Goal: Information Seeking & Learning: Learn about a topic

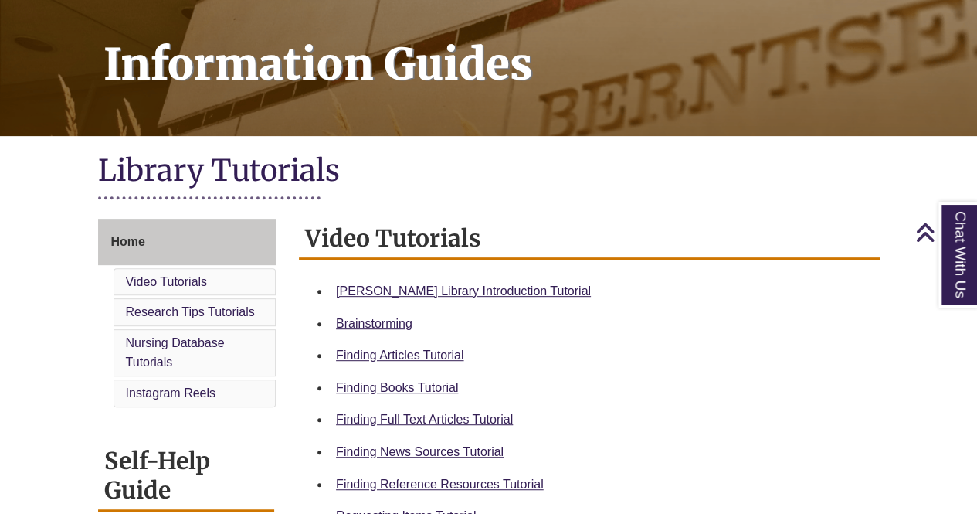
scroll to position [309, 0]
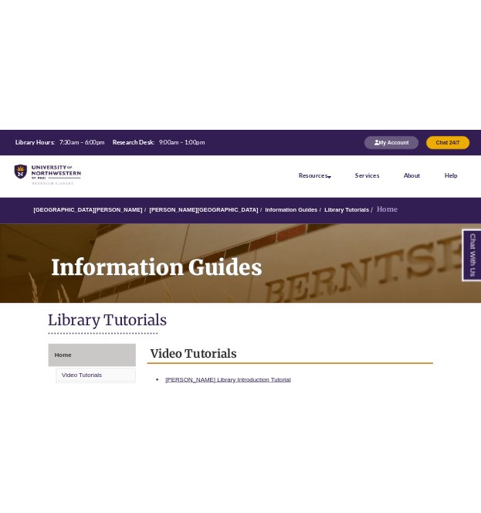
scroll to position [309, 0]
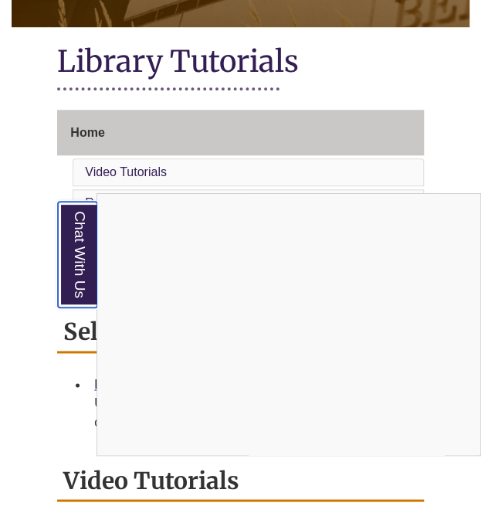
click at [80, 257] on link "Chat With Us" at bounding box center [77, 255] width 39 height 106
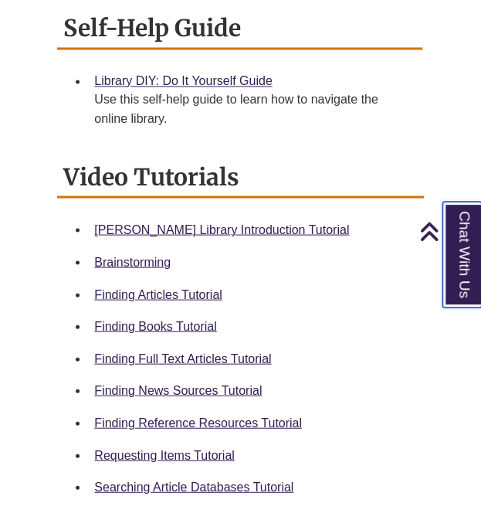
scroll to position [618, 0]
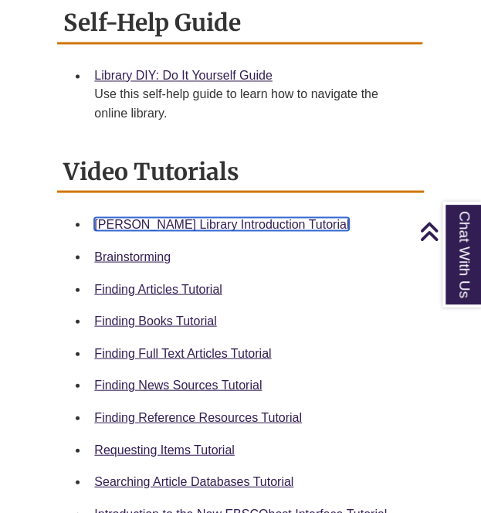
click at [228, 217] on link "Berntsen Library Introduction Tutorial" at bounding box center [221, 223] width 255 height 13
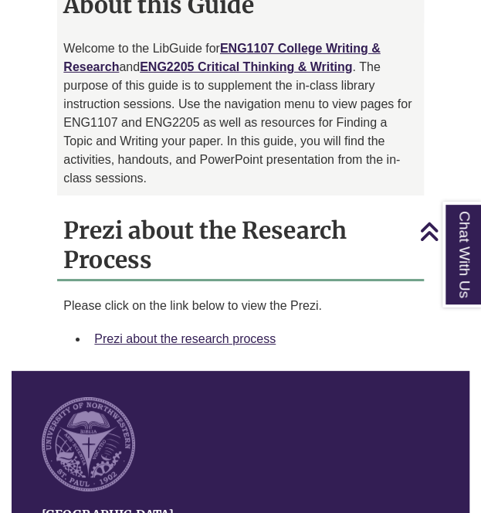
scroll to position [1313, 0]
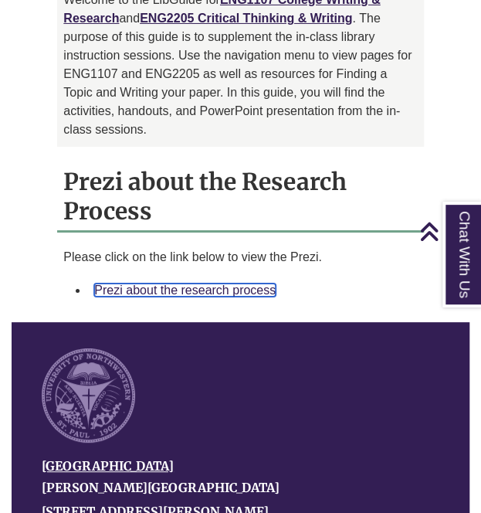
click at [168, 283] on link "Prezi about the research process" at bounding box center [185, 289] width 182 height 13
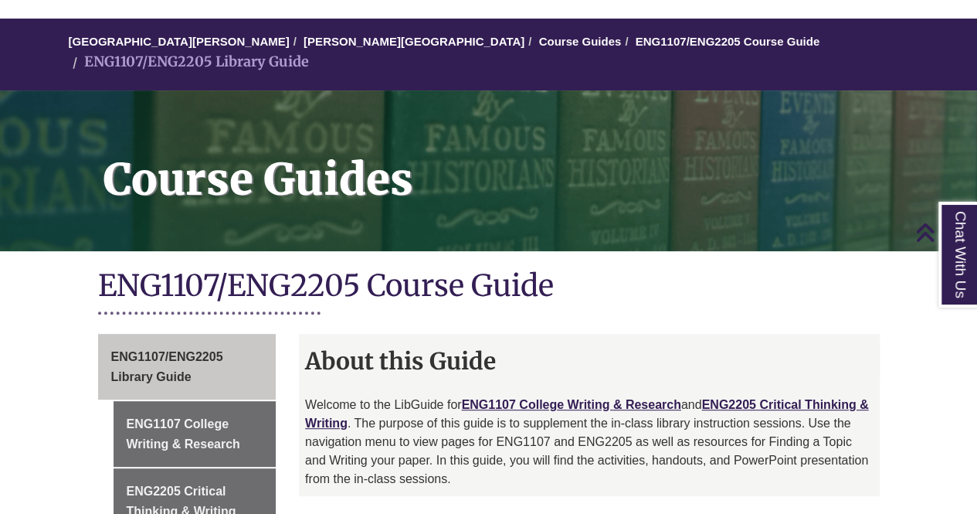
scroll to position [0, 0]
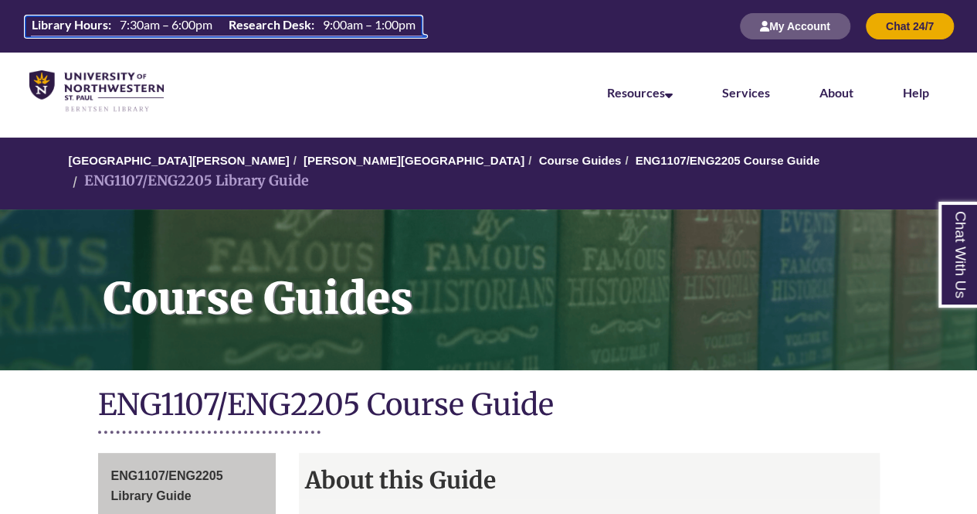
click at [88, 22] on th "Library Hours:" at bounding box center [69, 24] width 88 height 17
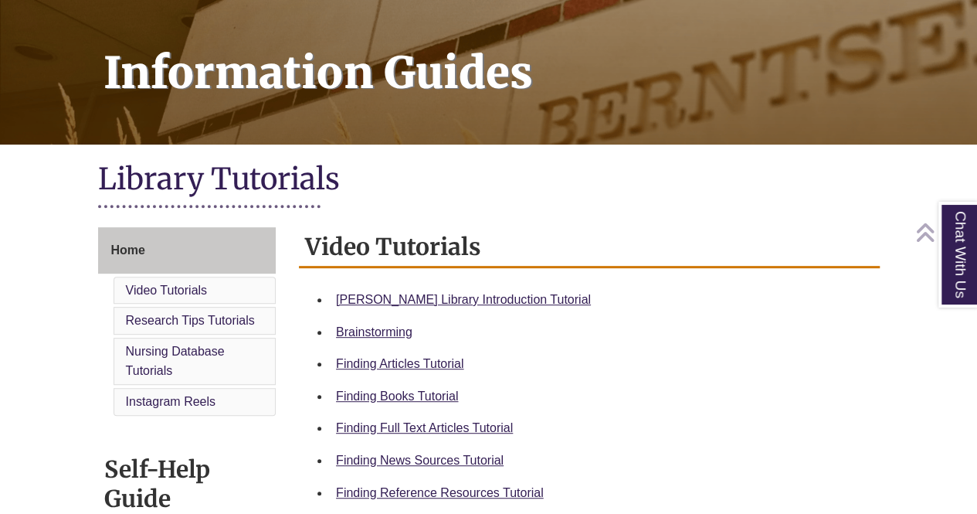
scroll to position [232, 0]
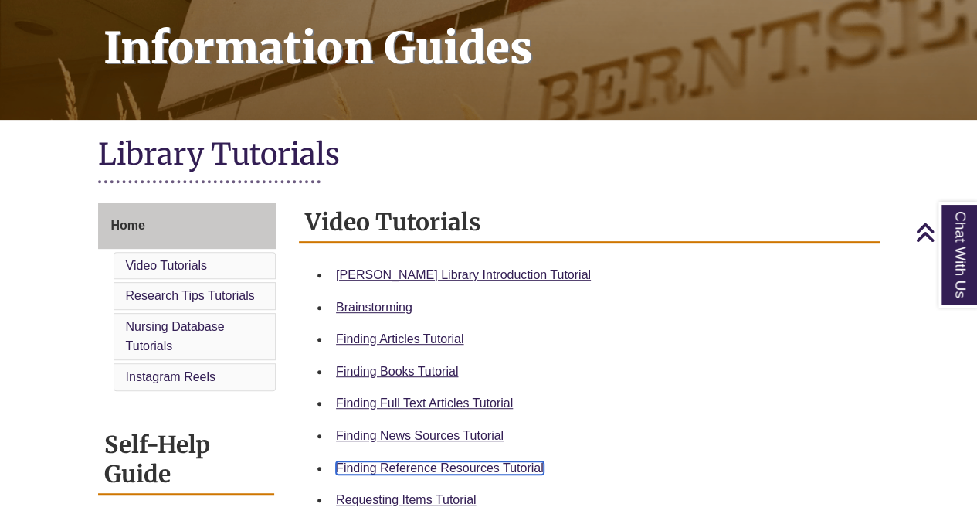
click at [511, 473] on link "Finding Reference Resources Tutorial" at bounding box center [440, 467] width 208 height 13
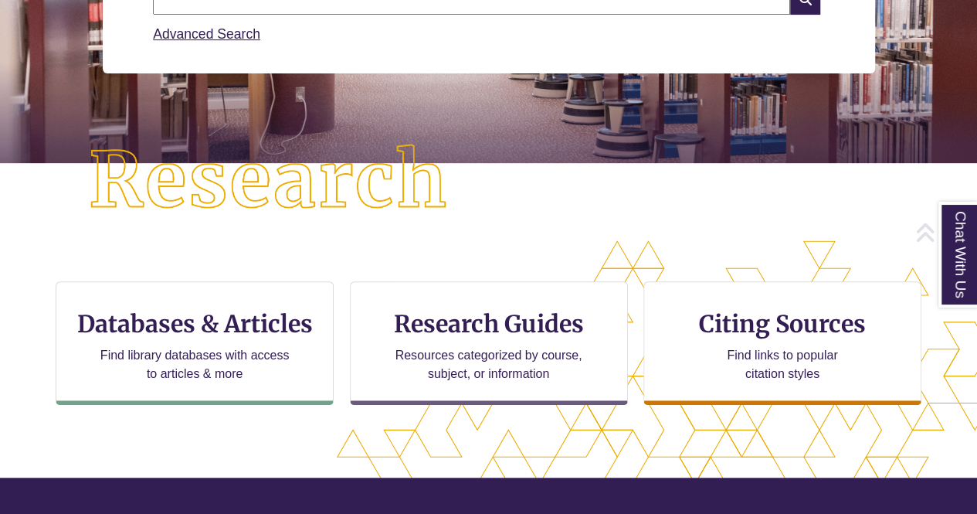
scroll to position [309, 0]
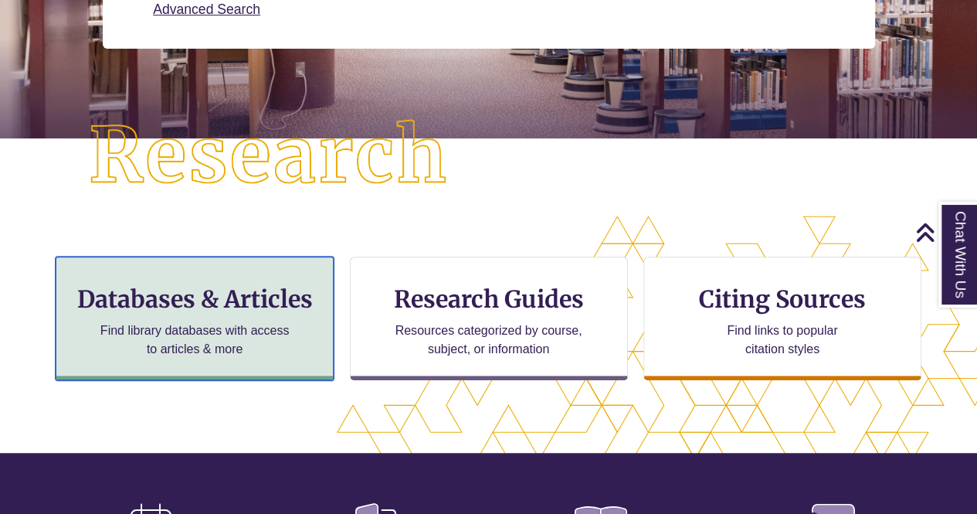
click at [213, 293] on h3 "Databases & Articles" at bounding box center [195, 298] width 252 height 29
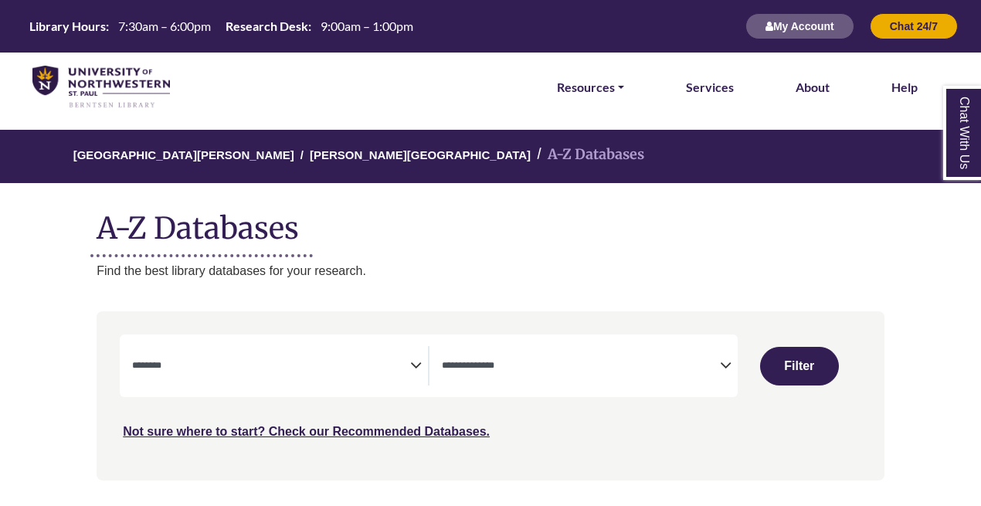
select select "Database Subject Filter"
select select "Database Types Filter"
select select "Database Subject Filter"
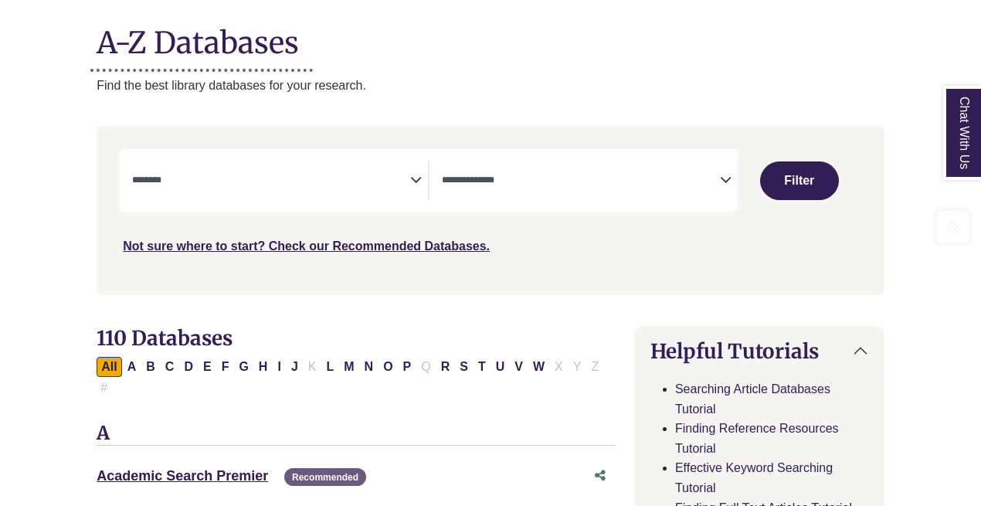
scroll to position [232, 0]
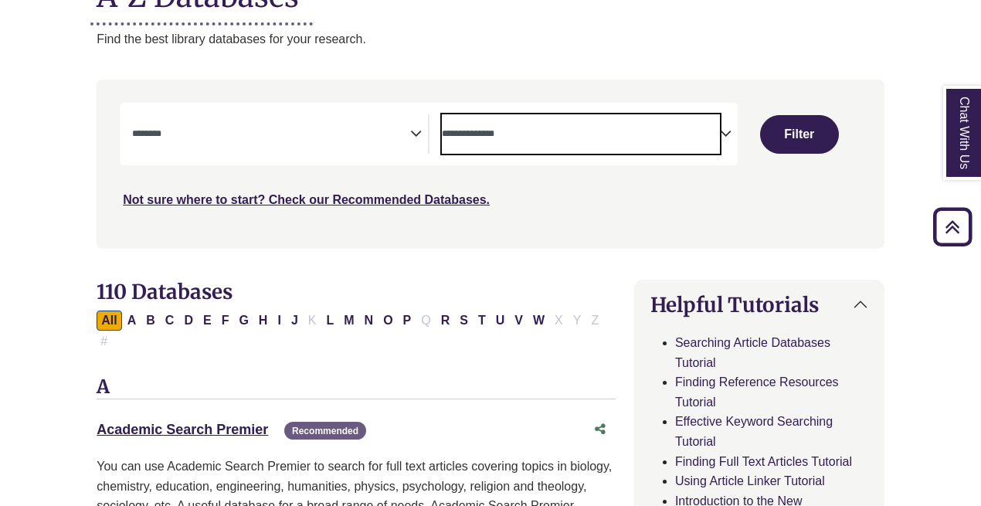
click at [504, 131] on textarea "Search" at bounding box center [581, 135] width 278 height 12
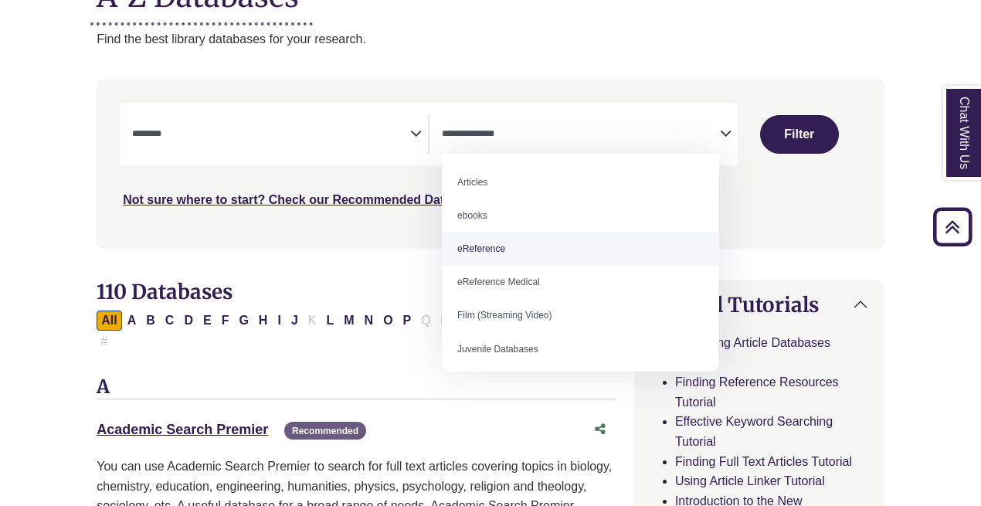
select select "*****"
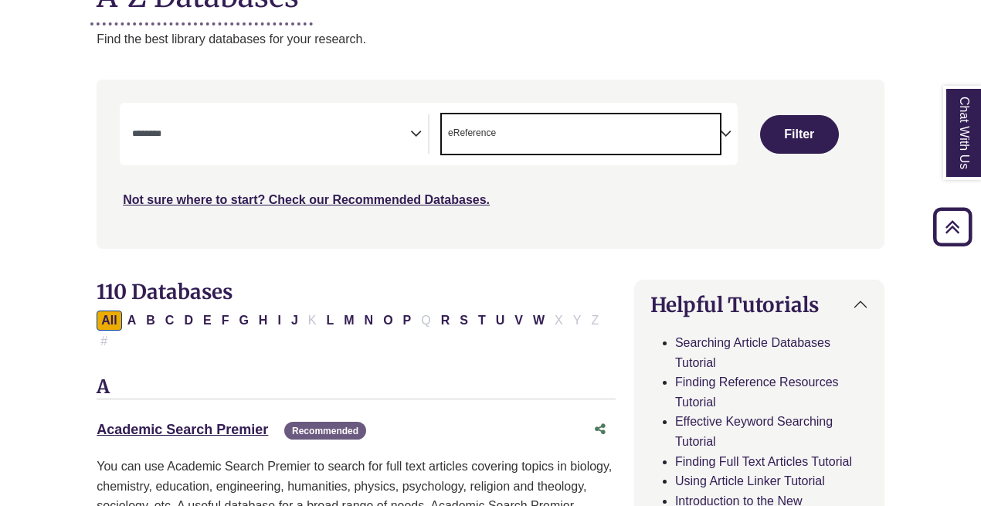
click at [403, 139] on textarea "Search" at bounding box center [271, 135] width 278 height 12
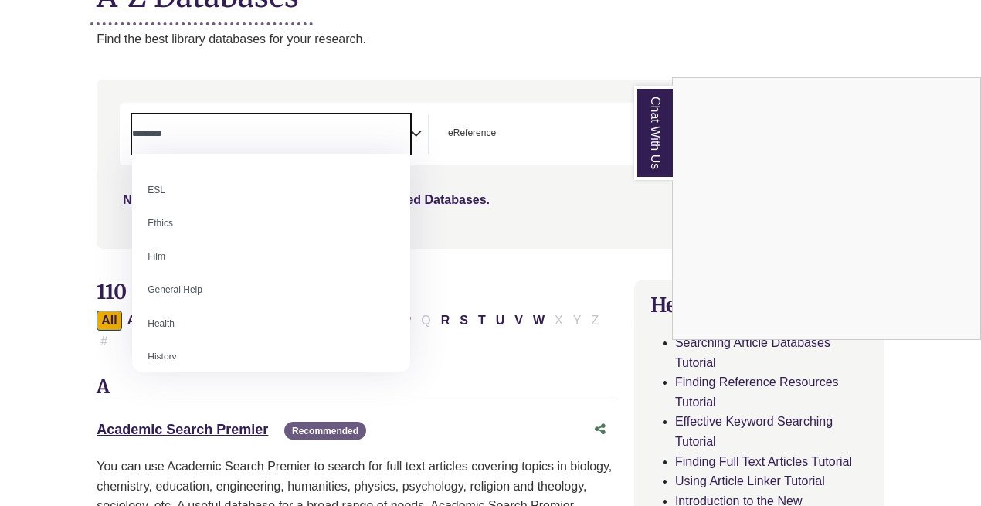
scroll to position [525, 0]
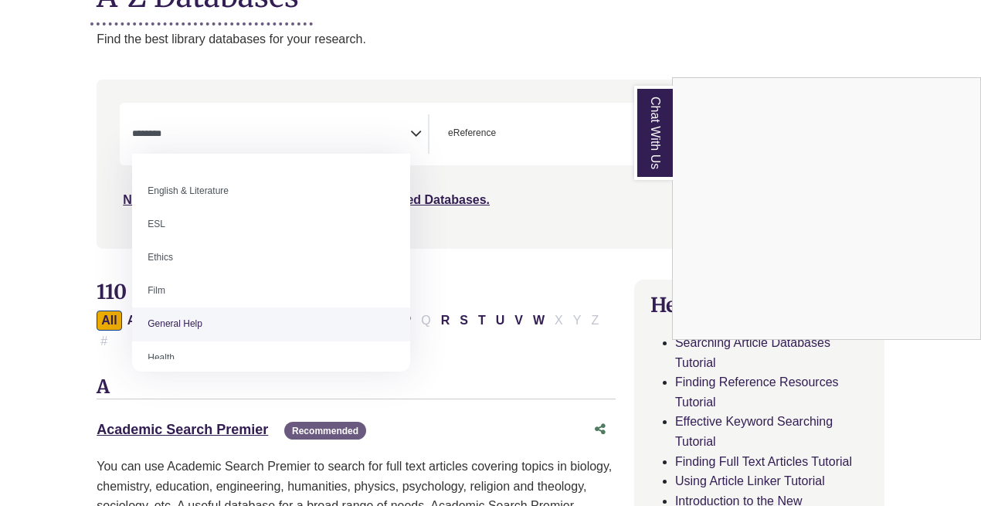
select select "*****"
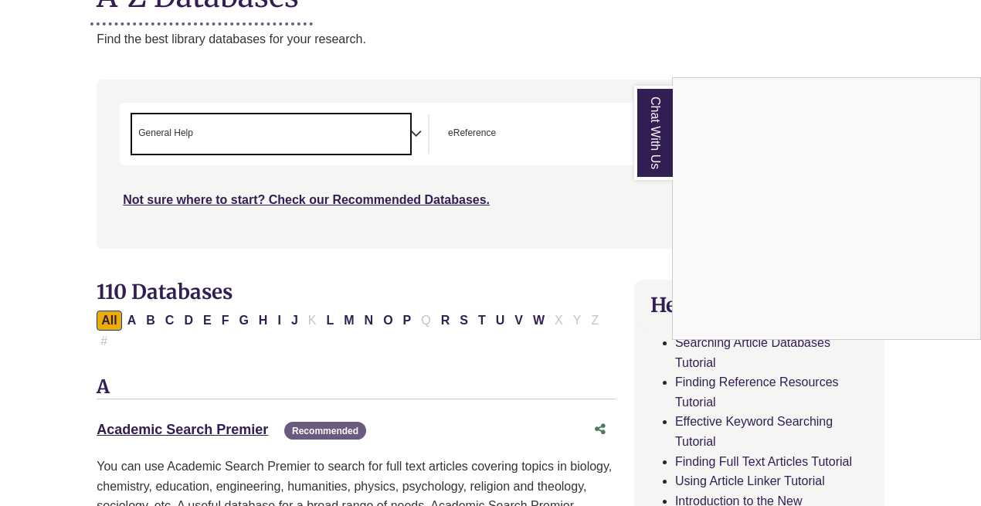
click at [656, 146] on link "Chat With Us" at bounding box center [653, 133] width 39 height 94
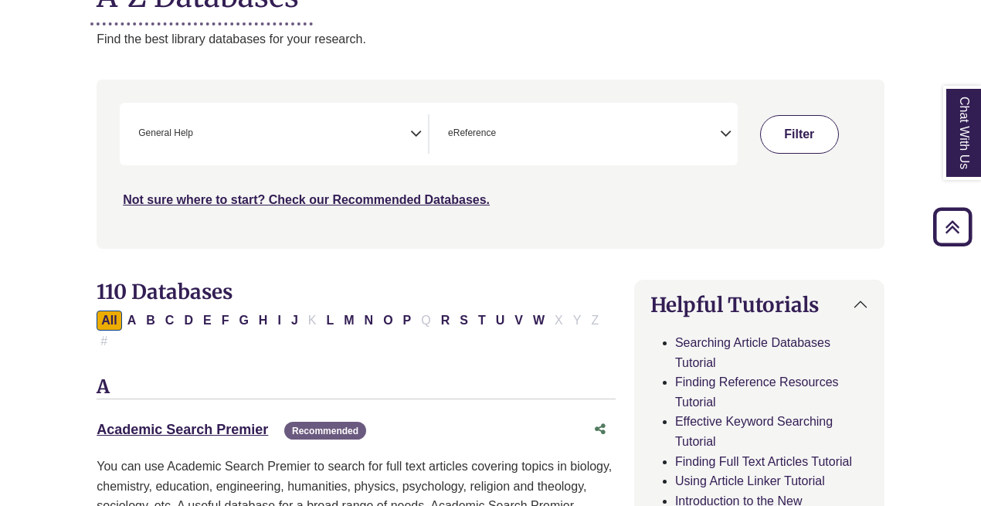
click at [806, 124] on button "Filter" at bounding box center [799, 134] width 79 height 39
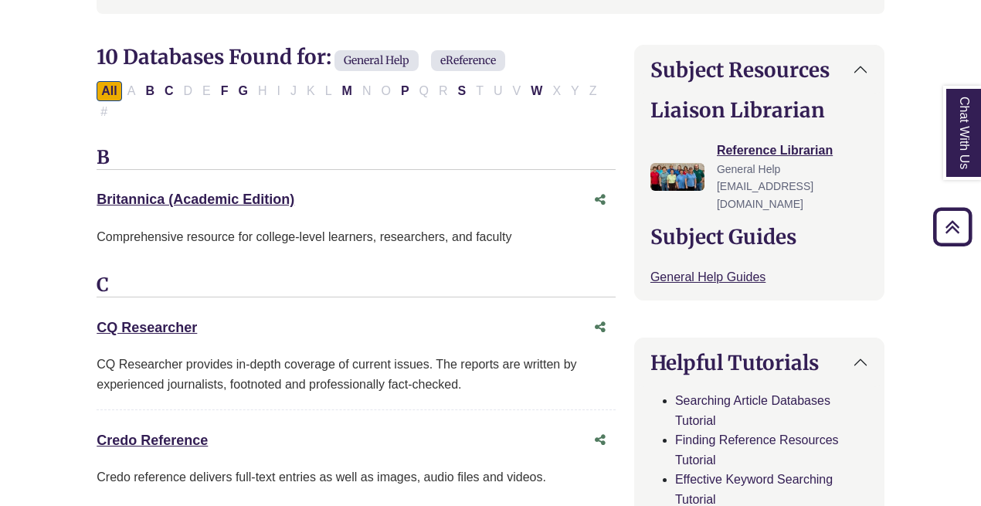
scroll to position [541, 0]
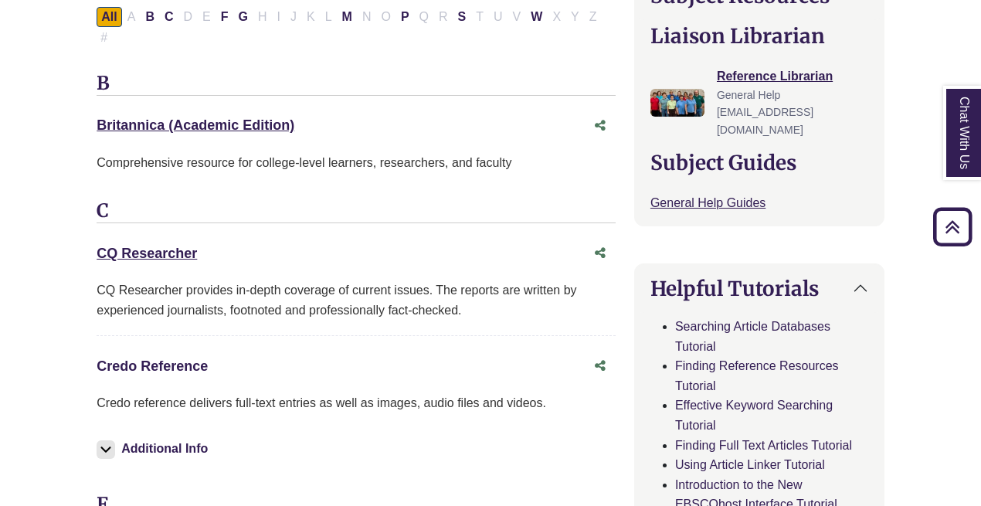
click at [169, 358] on link "Credo Reference This link opens in a new window" at bounding box center [152, 365] width 111 height 15
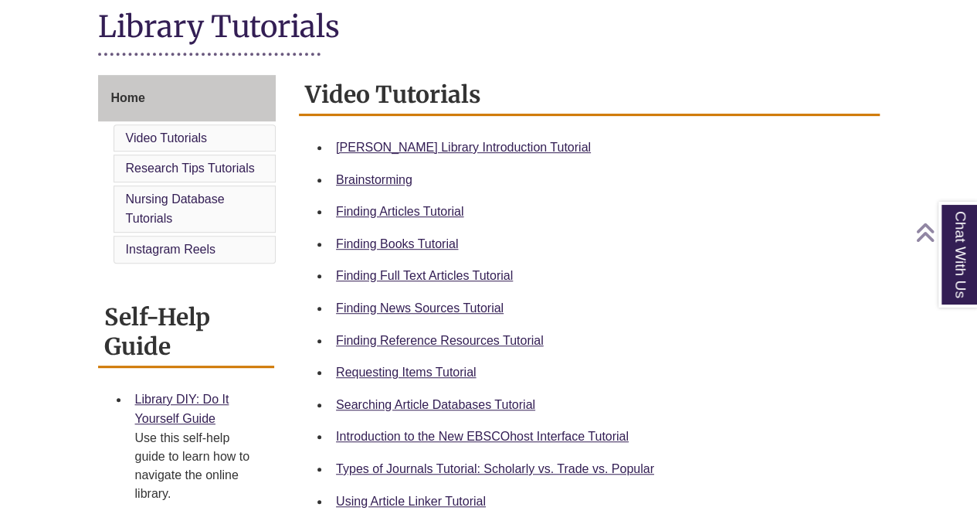
scroll to position [386, 0]
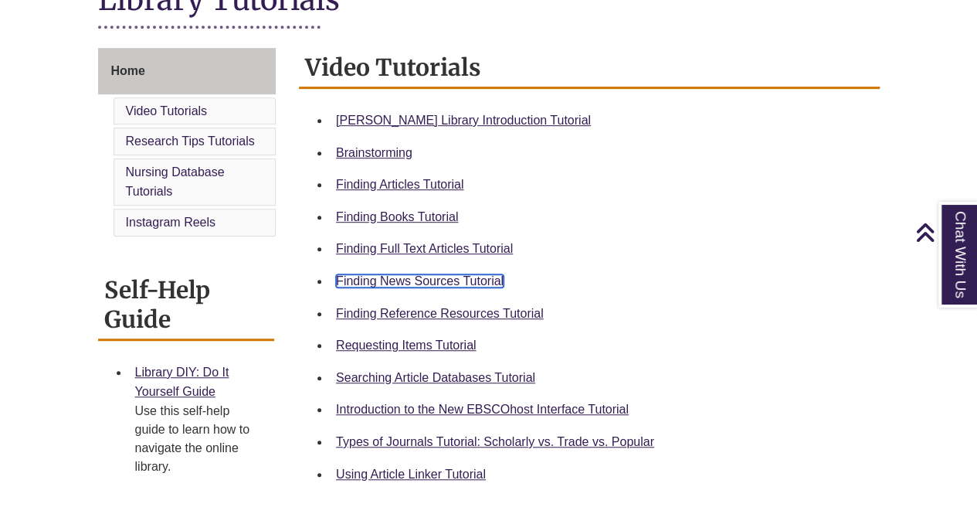
click at [416, 282] on link "Finding News Sources Tutorial" at bounding box center [420, 280] width 168 height 13
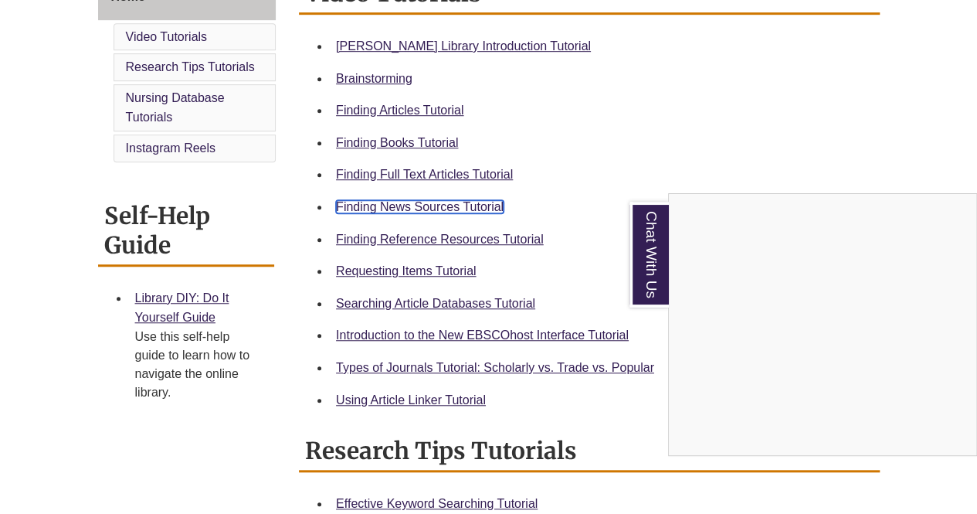
scroll to position [463, 0]
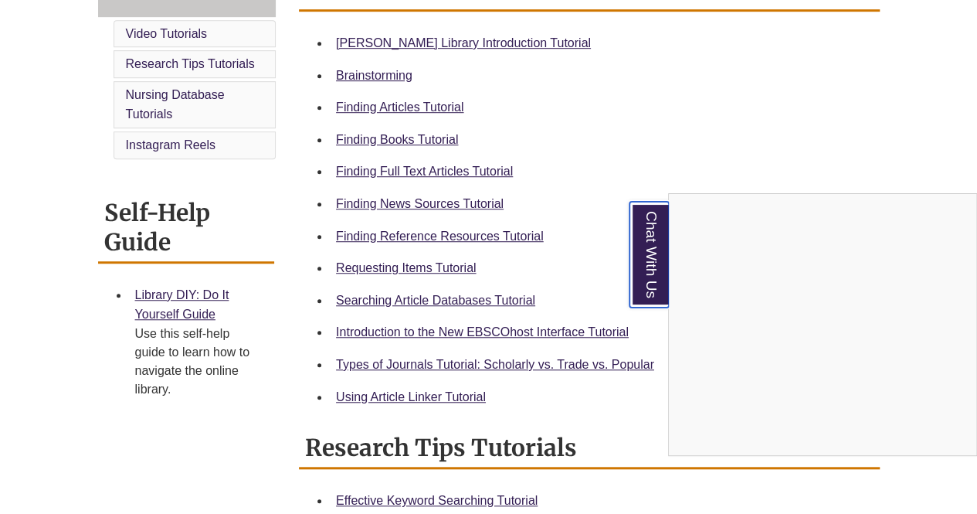
click at [643, 239] on link "Chat With Us" at bounding box center [648, 255] width 39 height 106
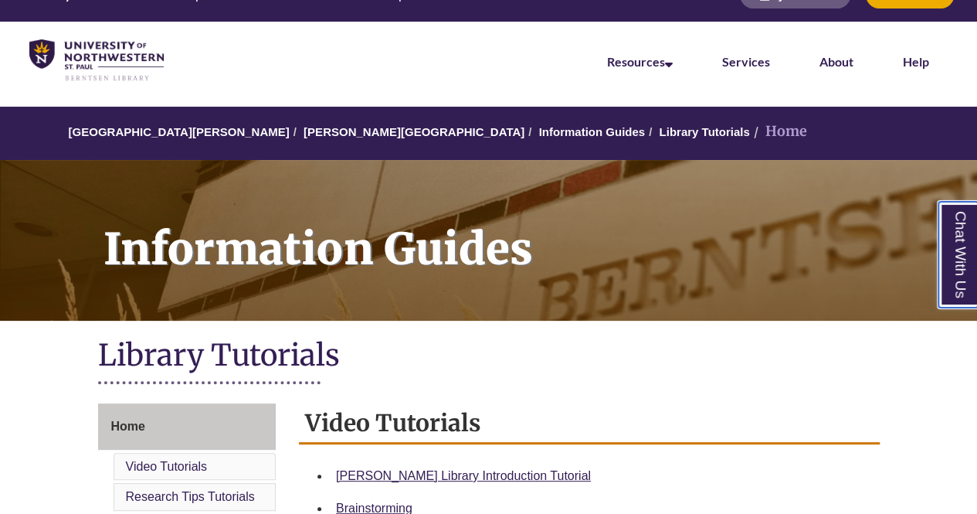
scroll to position [0, 0]
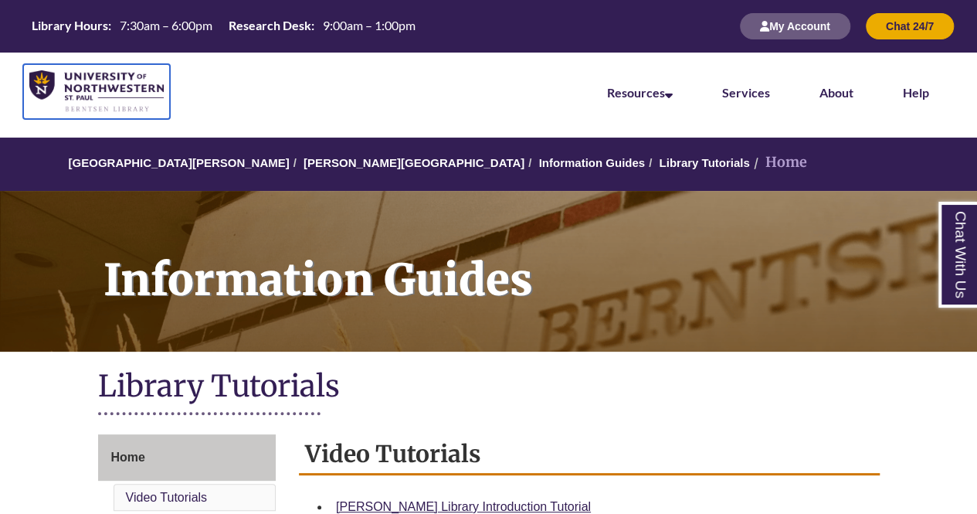
click at [127, 91] on img at bounding box center [96, 91] width 134 height 42
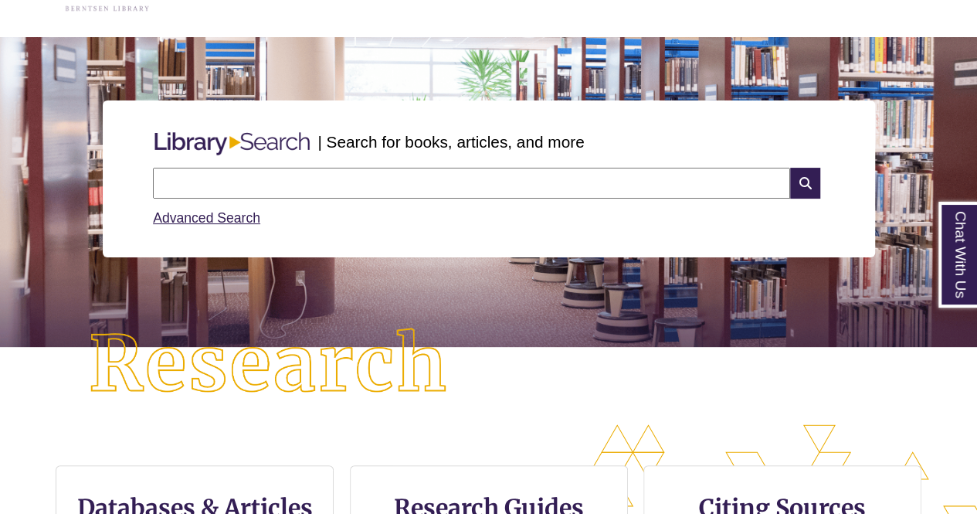
scroll to position [77, 0]
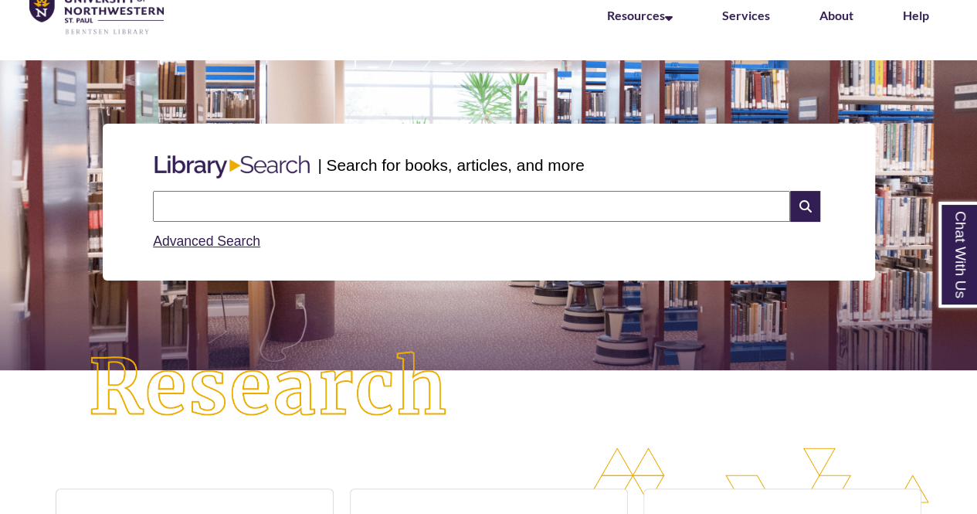
click at [235, 201] on input "text" at bounding box center [471, 206] width 637 height 31
type input "**********"
